Goal: Find specific page/section: Find specific page/section

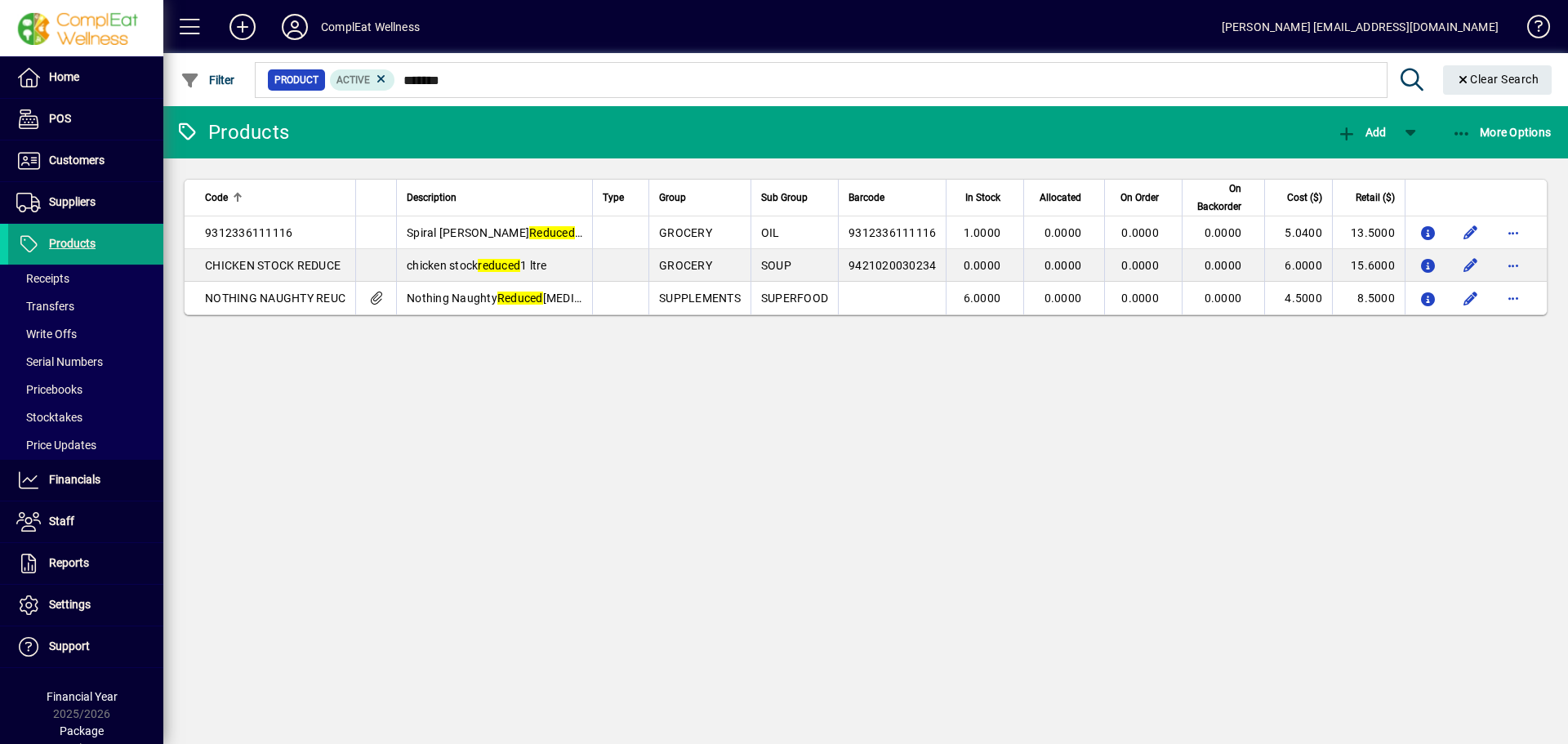
click at [404, 79] on input "*******" at bounding box center [884, 79] width 978 height 23
type input "*"
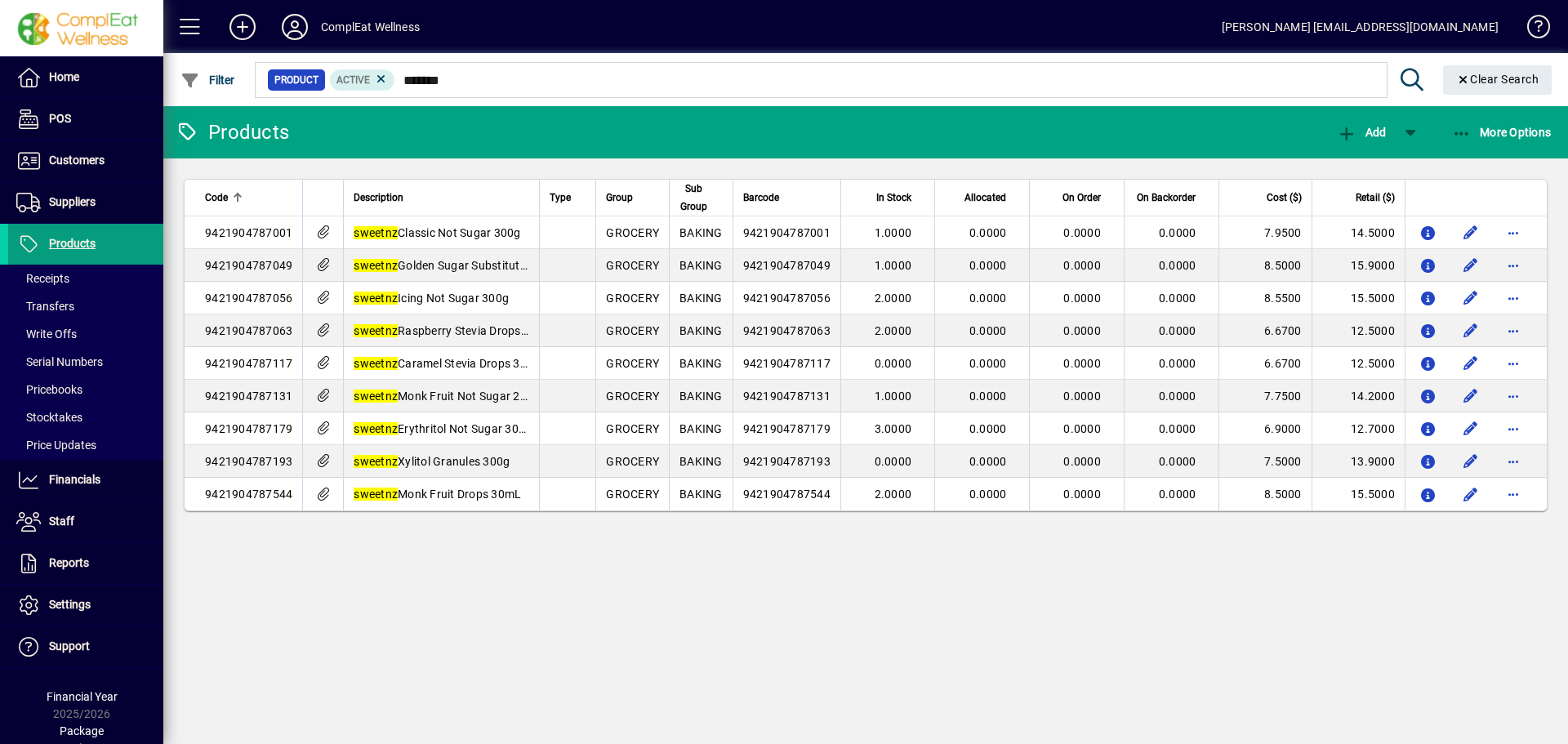
type input "*******"
